Goal: Information Seeking & Learning: Learn about a topic

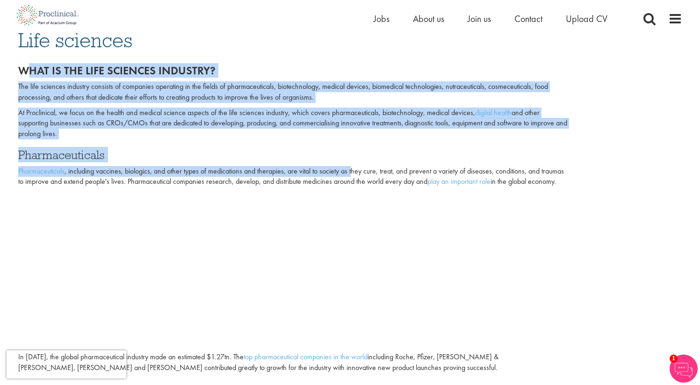
drag, startPoint x: 354, startPoint y: 172, endPoint x: 25, endPoint y: 69, distance: 344.7
click at [25, 69] on div "What is the life sciences industry? The life sciences industry consists of comp…" at bounding box center [293, 126] width 551 height 123
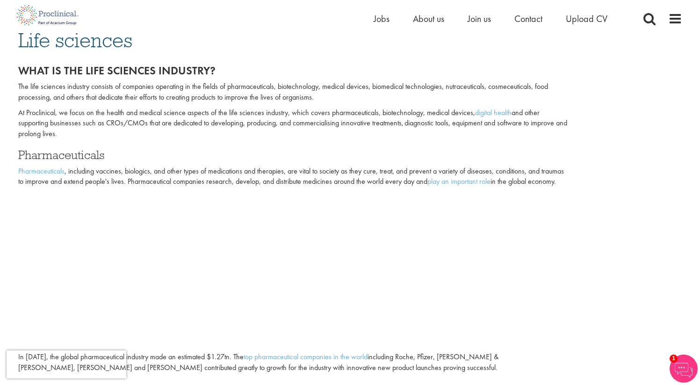
click at [54, 92] on p "The life sciences industry consists of companies operating in the fields of pha…" at bounding box center [293, 92] width 551 height 22
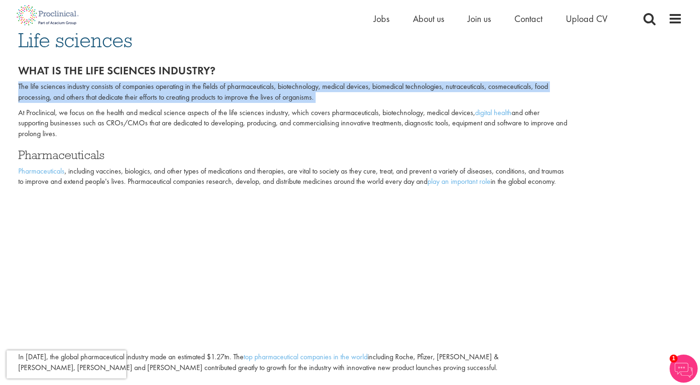
click at [54, 92] on p "The life sciences industry consists of companies operating in the fields of pha…" at bounding box center [293, 92] width 551 height 22
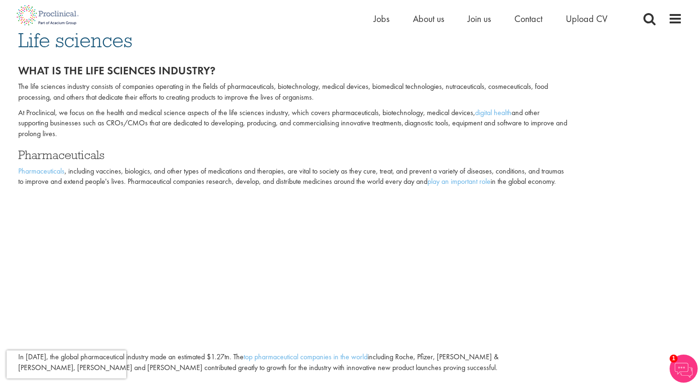
click at [52, 123] on p "At Proclinical, we focus on the health and medical science aspects of the life …" at bounding box center [293, 124] width 551 height 32
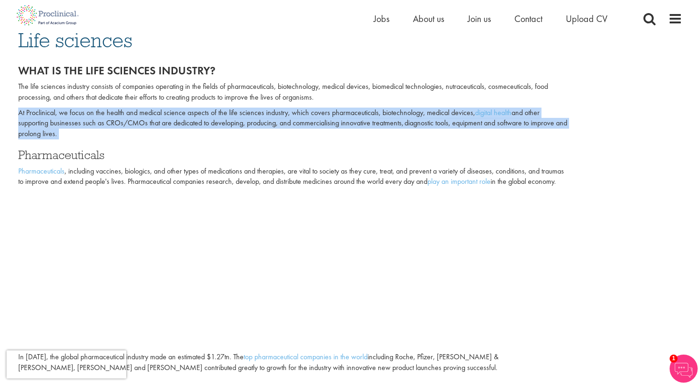
click at [52, 123] on p "At Proclinical, we focus on the health and medical science aspects of the life …" at bounding box center [293, 124] width 551 height 32
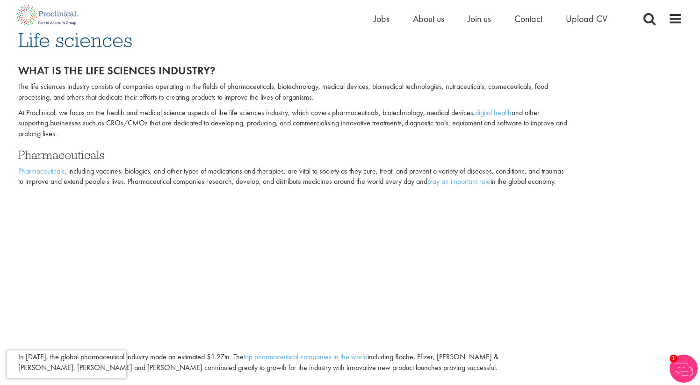
click at [96, 173] on p "Pharmaceuticals , including vaccines, biologics, and other types of medications…" at bounding box center [293, 177] width 551 height 22
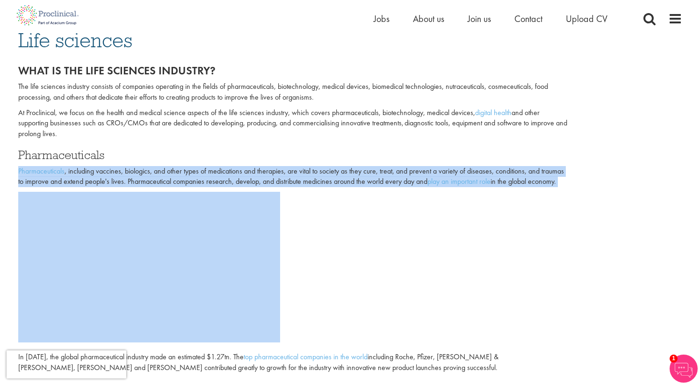
click at [96, 173] on p "Pharmaceuticals , including vaccines, biologics, and other types of medications…" at bounding box center [293, 177] width 551 height 22
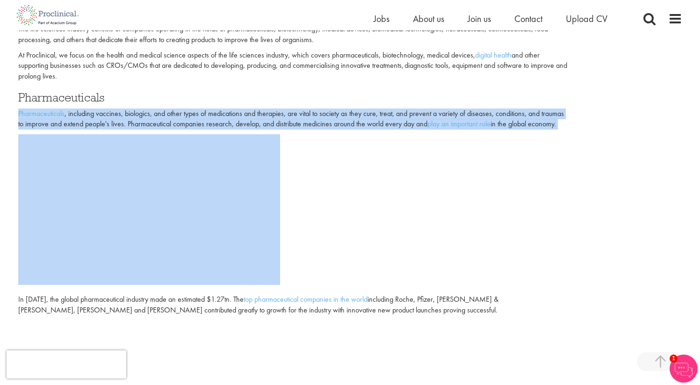
scroll to position [130, 0]
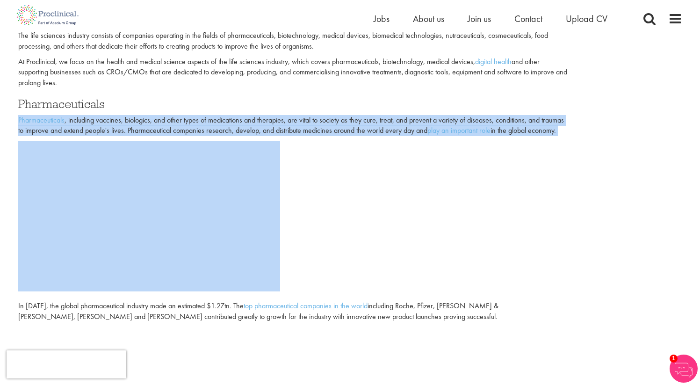
drag, startPoint x: 123, startPoint y: 82, endPoint x: 20, endPoint y: 61, distance: 105.1
click at [20, 61] on p "At Proclinical, we focus on the health and medical science aspects of the life …" at bounding box center [293, 73] width 551 height 32
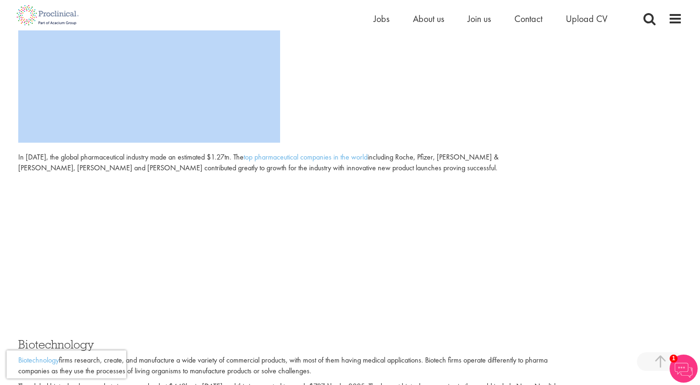
scroll to position [283, 0]
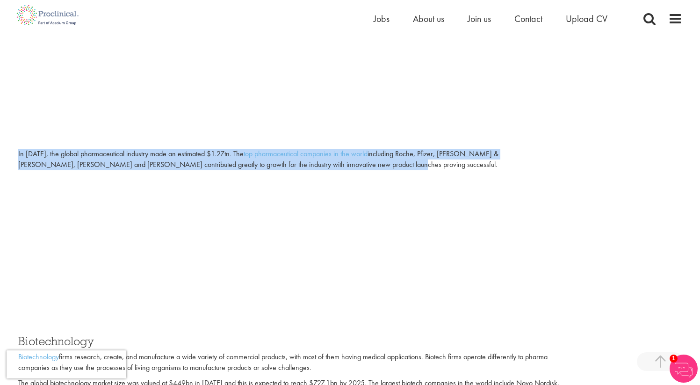
drag, startPoint x: 316, startPoint y: 164, endPoint x: 17, endPoint y: 156, distance: 298.5
click at [17, 156] on div "You are here: Home > Life sciences Life sciences What is the life sciences indu…" at bounding box center [350, 257] width 678 height 948
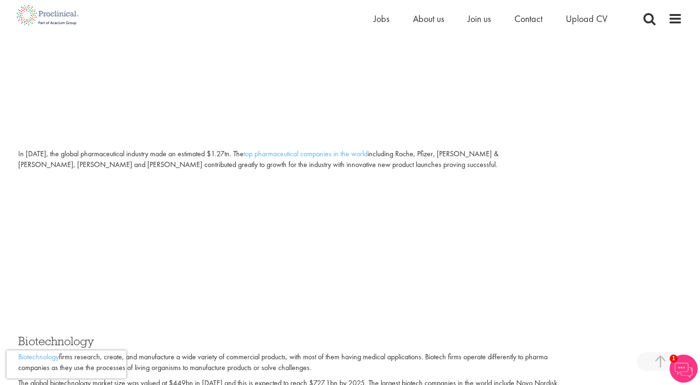
click at [39, 153] on div "In [DATE], the global pharmaceutical industry made an estimated $1.27tn. The to…" at bounding box center [293, 160] width 551 height 22
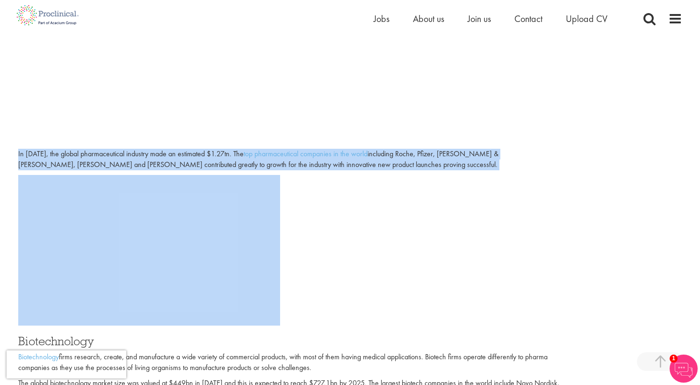
click at [39, 153] on div "In [DATE], the global pharmaceutical industry made an estimated $1.27tn. The to…" at bounding box center [293, 160] width 551 height 22
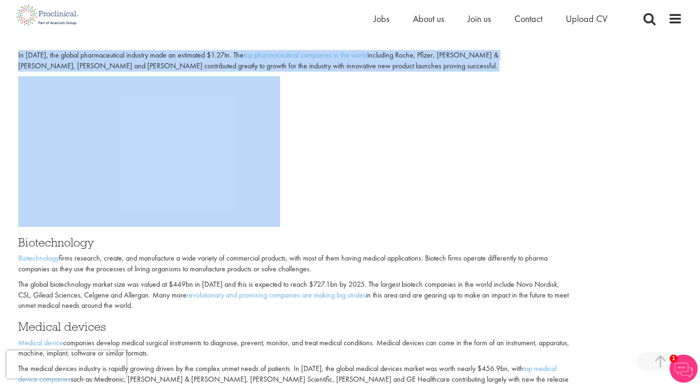
scroll to position [400, 0]
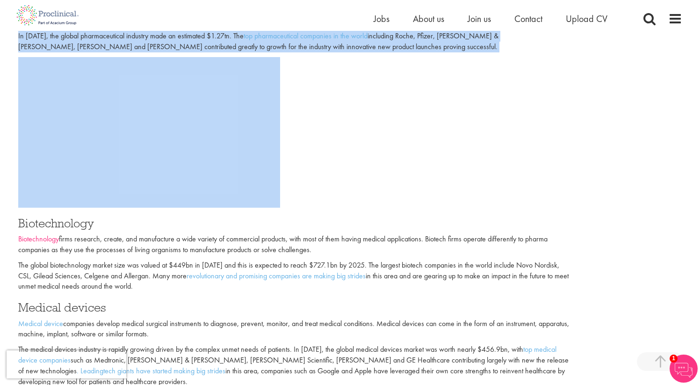
drag, startPoint x: 160, startPoint y: 290, endPoint x: 18, endPoint y: 242, distance: 150.0
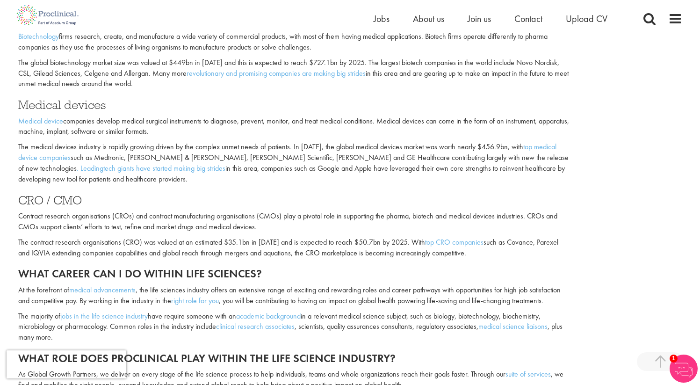
scroll to position [603, 0]
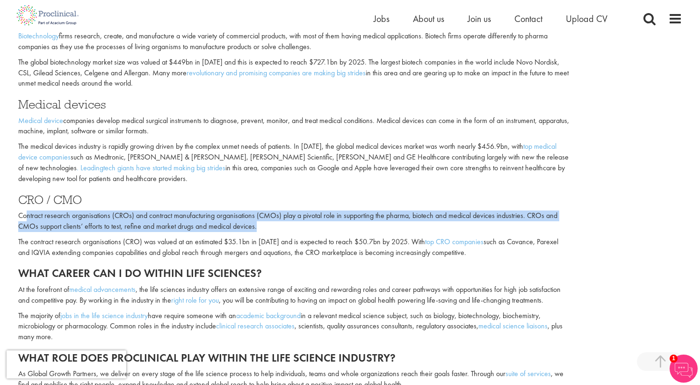
drag, startPoint x: 289, startPoint y: 230, endPoint x: 27, endPoint y: 215, distance: 262.3
click at [27, 215] on p "Contract research organisations (CROs) and contract manufacturing organisations…" at bounding box center [293, 221] width 551 height 22
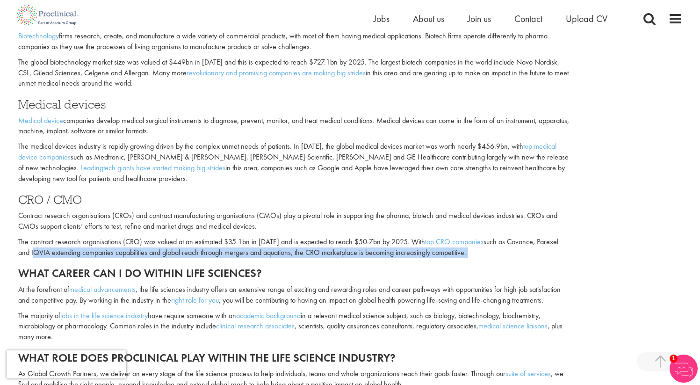
drag, startPoint x: 15, startPoint y: 247, endPoint x: 197, endPoint y: 259, distance: 182.3
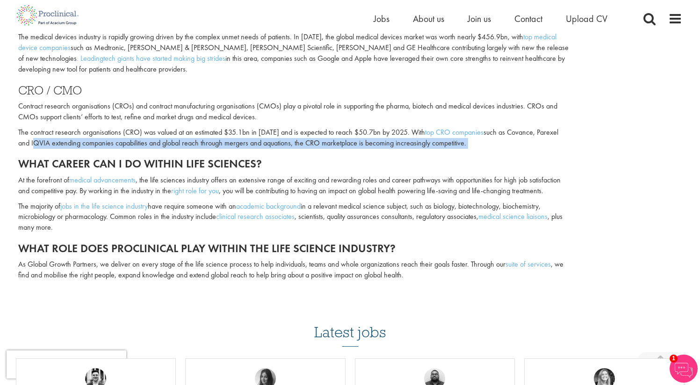
scroll to position [718, 0]
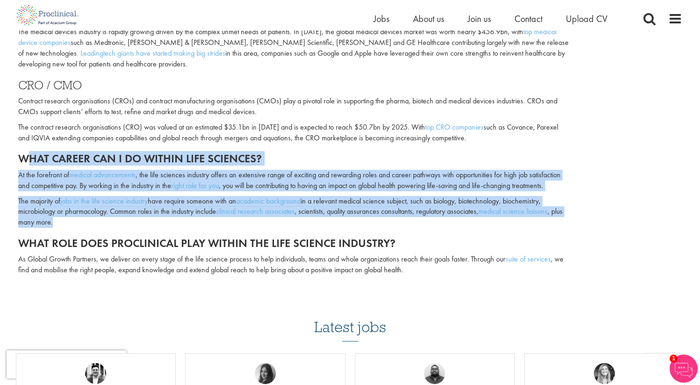
drag, startPoint x: 108, startPoint y: 225, endPoint x: 26, endPoint y: 161, distance: 103.6
click at [26, 161] on div "Biotechnology Biotechnology firms research, create, and manufacture a wide vari…" at bounding box center [293, 94] width 551 height 391
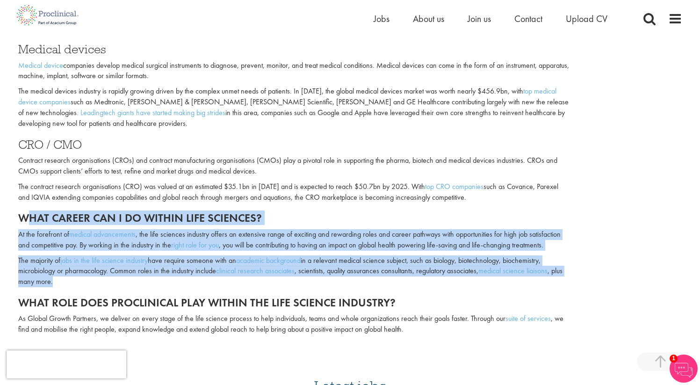
scroll to position [853, 0]
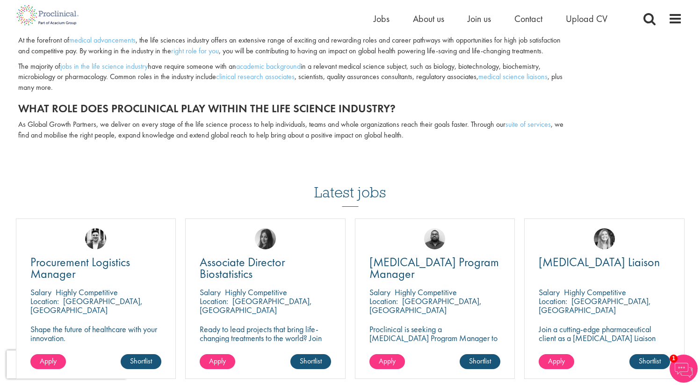
click at [423, 134] on p "As Global Growth Partners, we deliver on every stage of the life science proces…" at bounding box center [293, 130] width 551 height 22
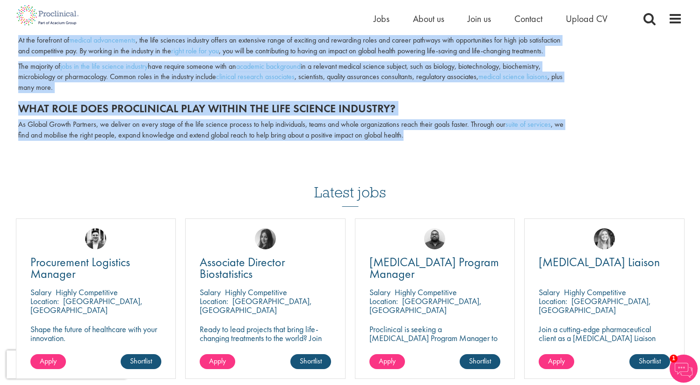
drag, startPoint x: 422, startPoint y: 136, endPoint x: 18, endPoint y: 41, distance: 415.2
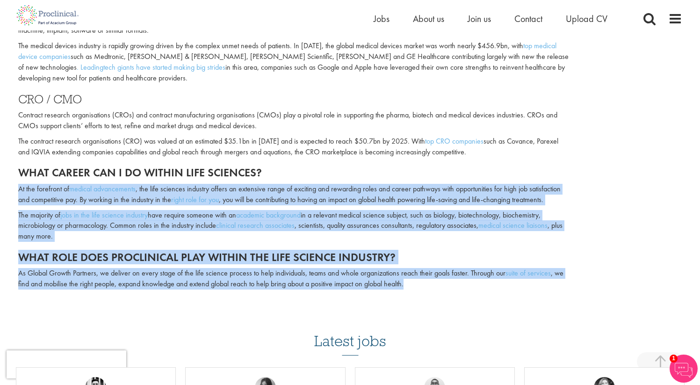
scroll to position [694, 0]
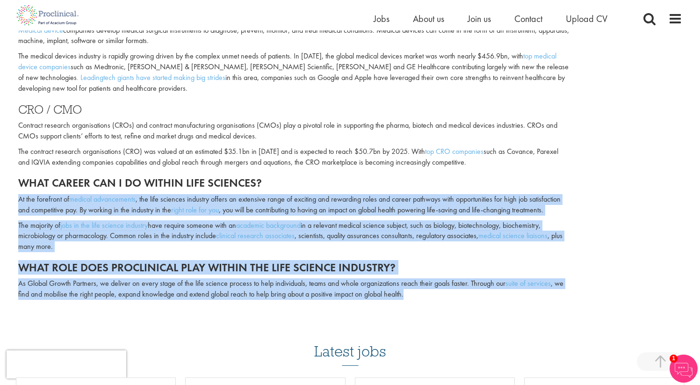
drag, startPoint x: 469, startPoint y: 163, endPoint x: 16, endPoint y: 123, distance: 454.5
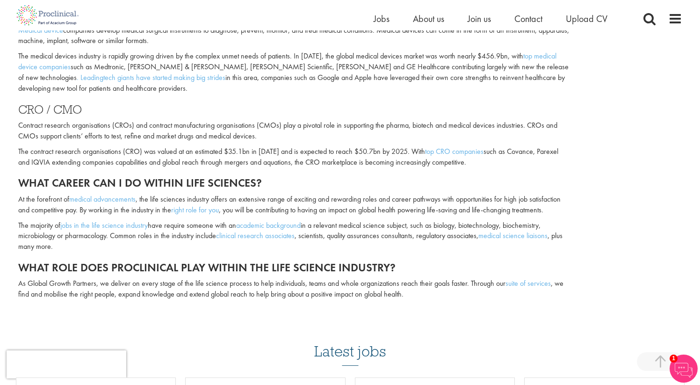
drag, startPoint x: 16, startPoint y: 123, endPoint x: 16, endPoint y: 116, distance: 7.5
